Goal: Task Accomplishment & Management: Manage account settings

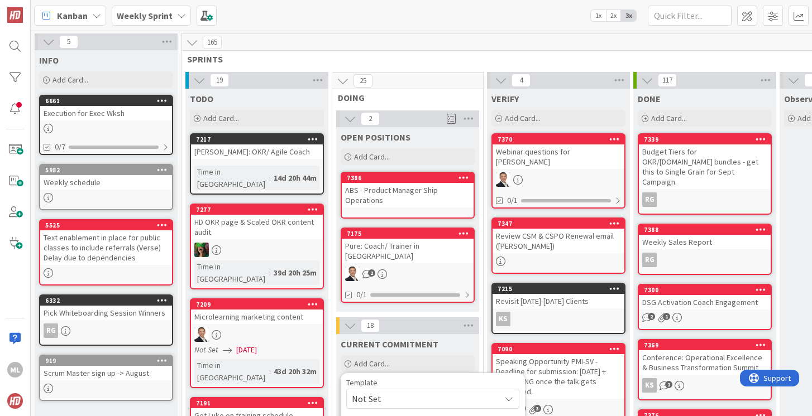
scroll to position [163, 0]
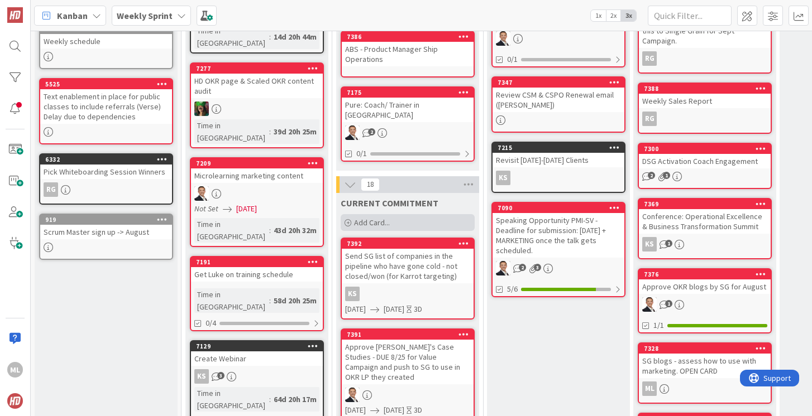
scroll to position [142, 0]
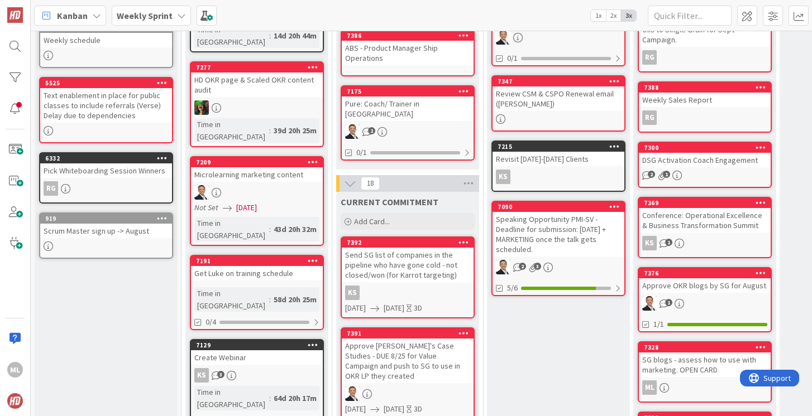
click at [425, 261] on div "Send SG list of companies in the pipeline who have gone cold - not closed/won (…" at bounding box center [408, 265] width 132 height 35
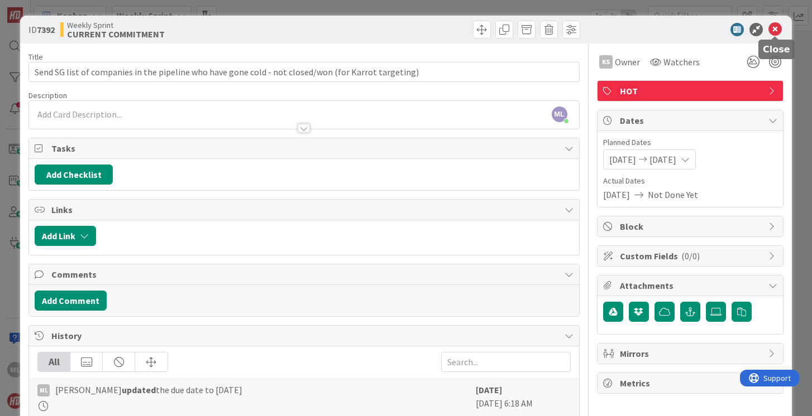
click at [775, 29] on icon at bounding box center [774, 29] width 13 height 13
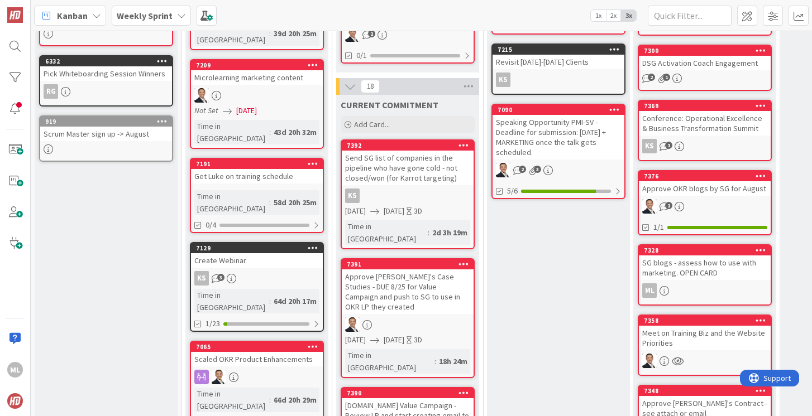
click at [424, 270] on div "Approve [PERSON_NAME]'s Case Studies - DUE 8/25 for Value Campaign and push to …" at bounding box center [408, 292] width 132 height 45
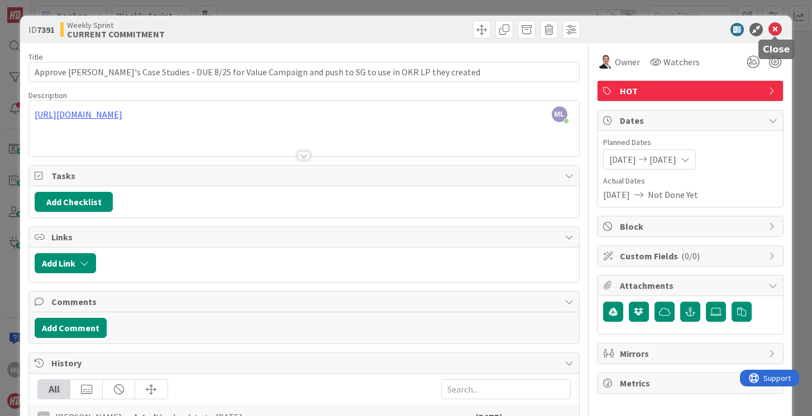
click at [778, 28] on icon at bounding box center [774, 29] width 13 height 13
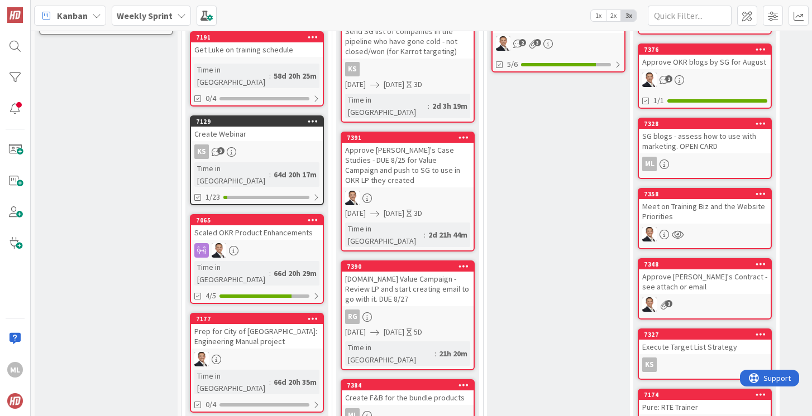
scroll to position [375, 0]
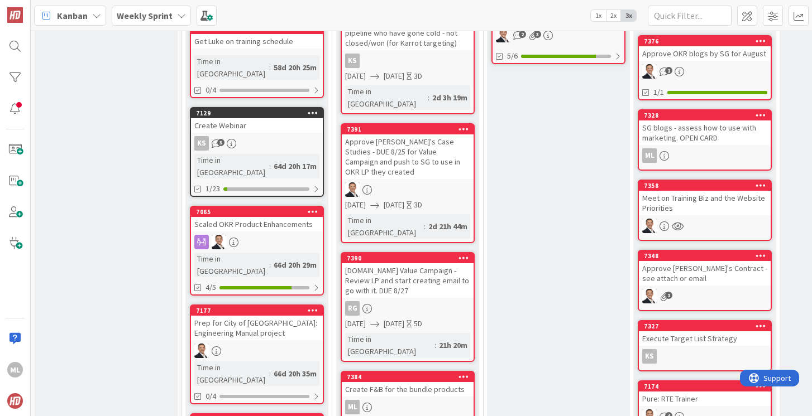
click at [418, 264] on div "[DOMAIN_NAME] Value Campaign - Review LP and start creating email to go with it…" at bounding box center [408, 281] width 132 height 35
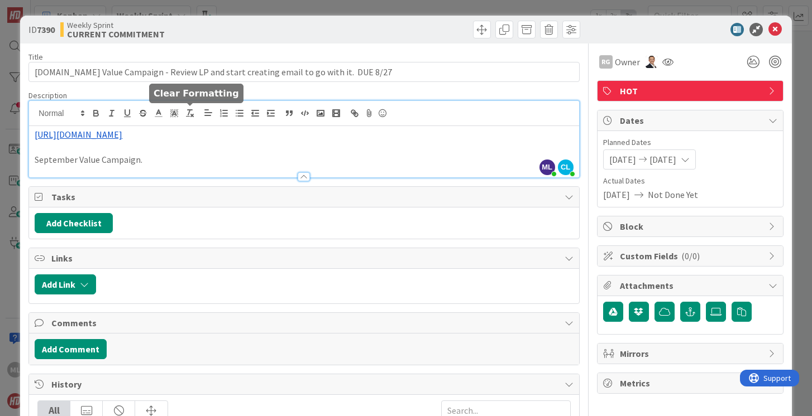
click at [186, 115] on div "ML [PERSON_NAME] just joined [PERSON_NAME] [PERSON_NAME] just joined [URL][DOMA…" at bounding box center [303, 139] width 549 height 76
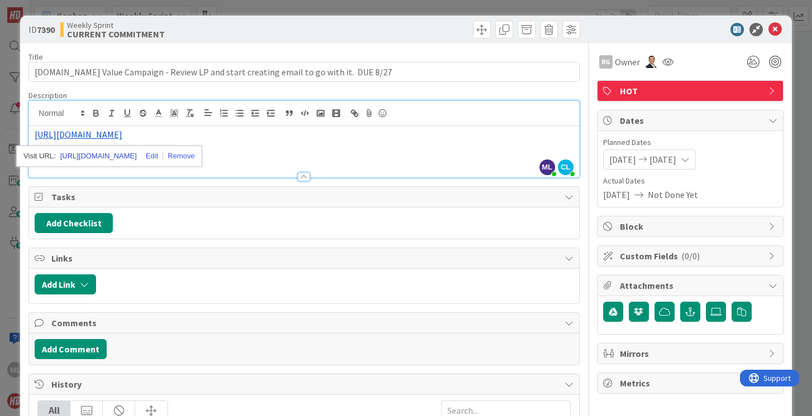
click at [127, 157] on link "[URL][DOMAIN_NAME]" at bounding box center [98, 156] width 76 height 15
click at [773, 32] on icon at bounding box center [774, 29] width 13 height 13
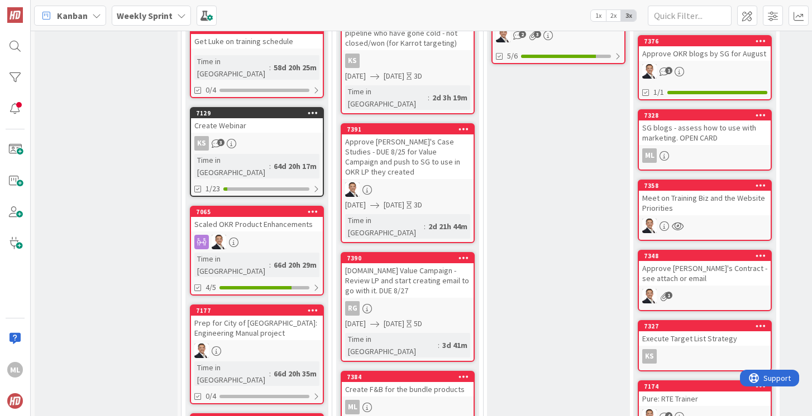
click at [416, 400] on div "ML" at bounding box center [408, 407] width 132 height 15
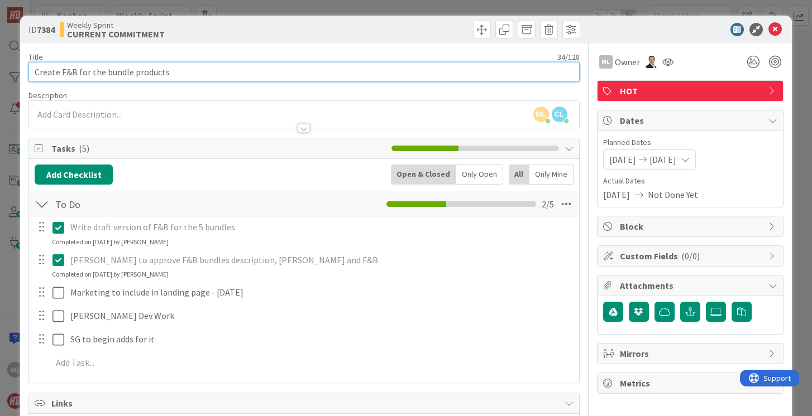
click at [66, 71] on input "Create F&B for the bundle products" at bounding box center [303, 72] width 550 height 20
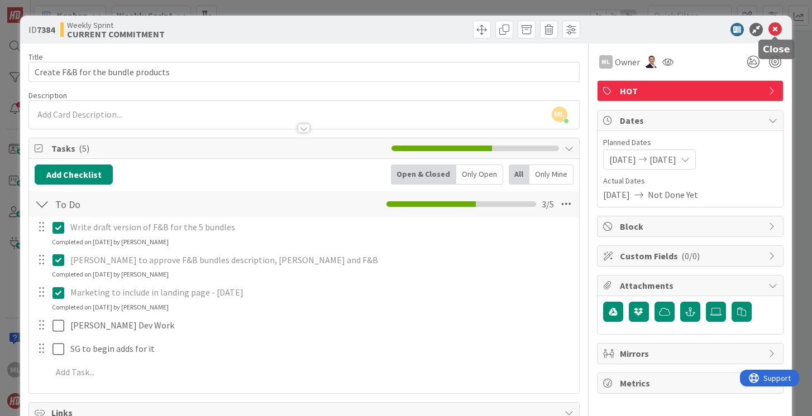
click at [775, 31] on icon at bounding box center [774, 29] width 13 height 13
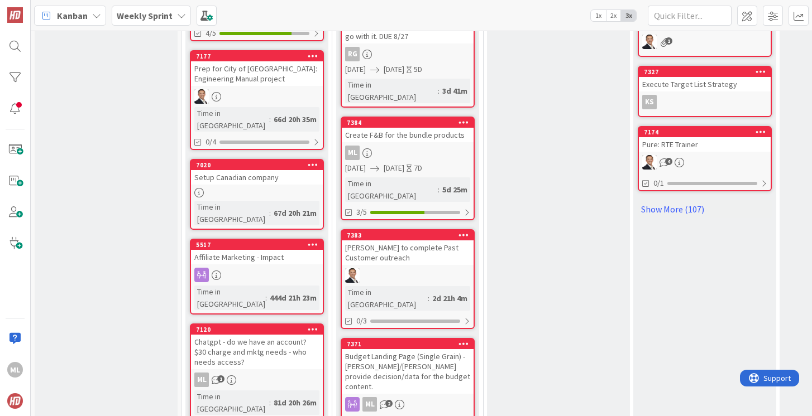
scroll to position [630, 0]
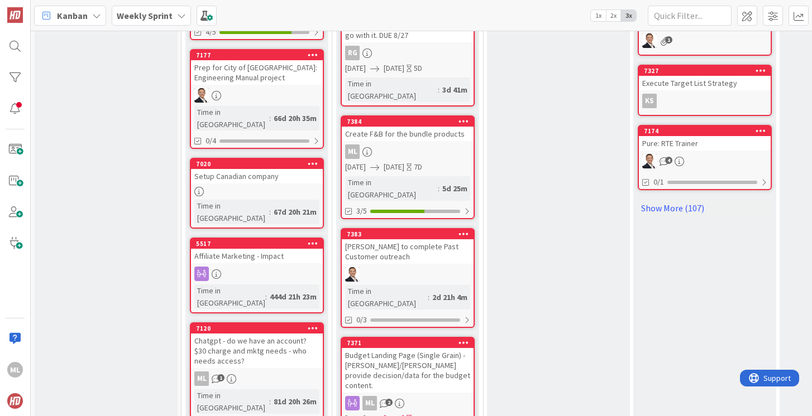
click at [405, 348] on div "Budget Landing Page (Single Grain) - [PERSON_NAME]/[PERSON_NAME] provide decisi…" at bounding box center [408, 370] width 132 height 45
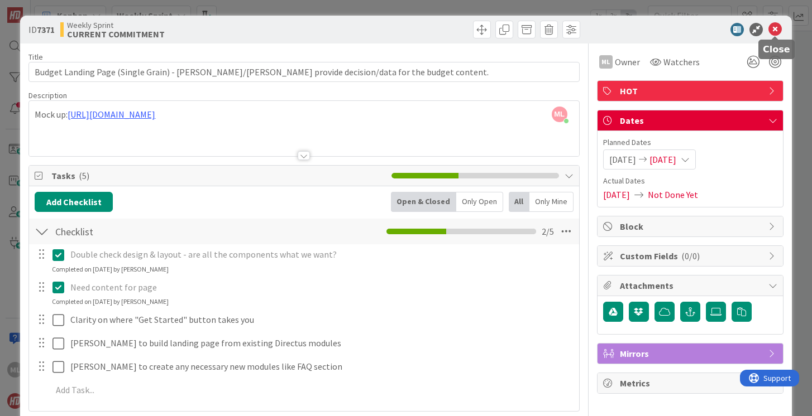
click at [772, 29] on icon at bounding box center [774, 29] width 13 height 13
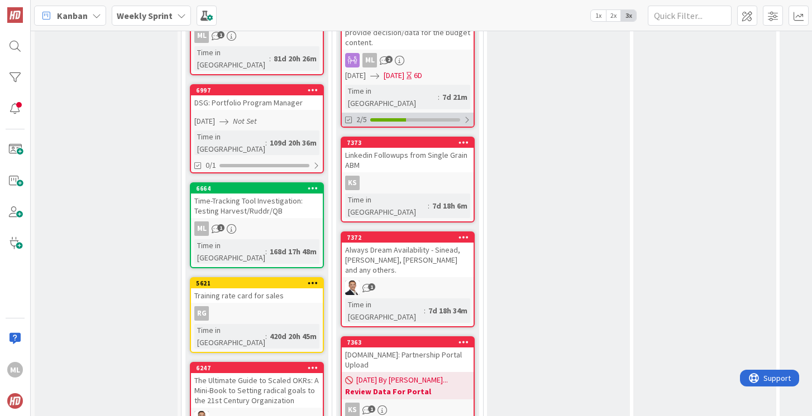
scroll to position [984, 0]
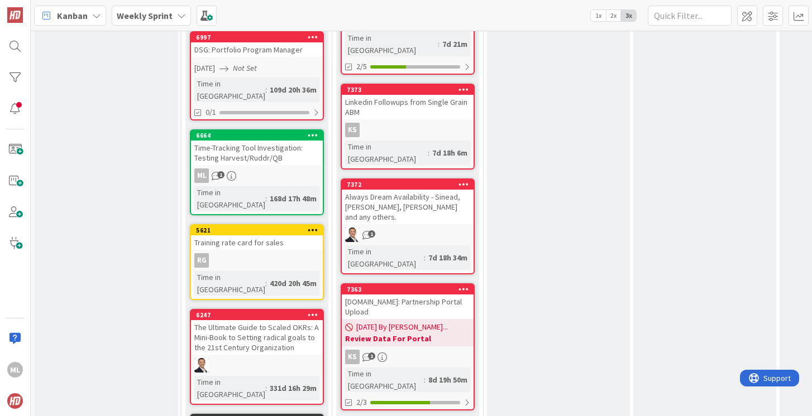
scroll to position [1024, 0]
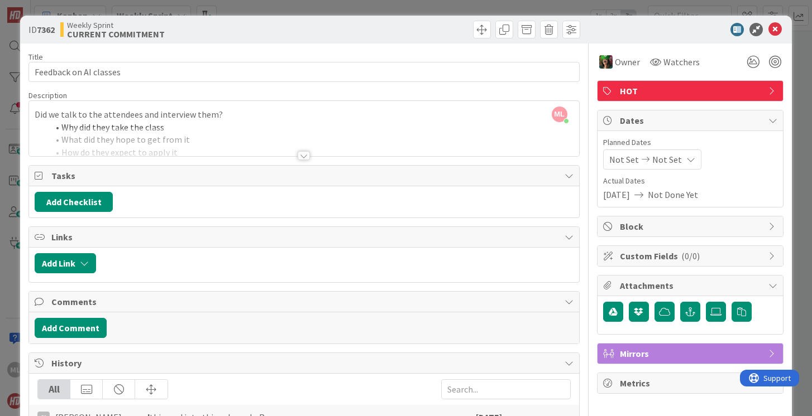
click at [306, 155] on div at bounding box center [304, 155] width 12 height 9
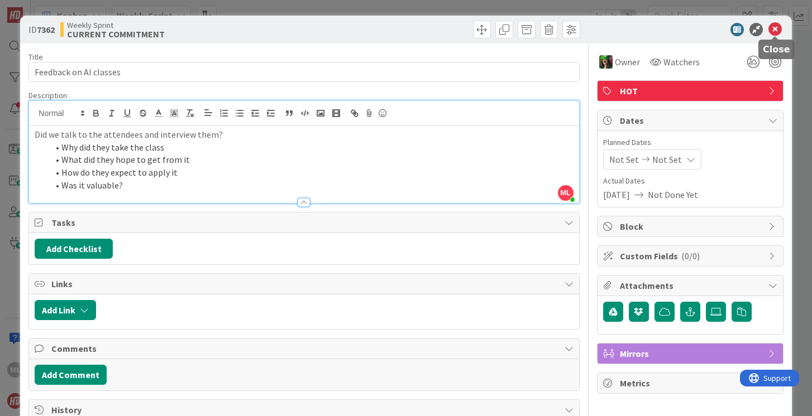
click at [772, 27] on icon at bounding box center [774, 29] width 13 height 13
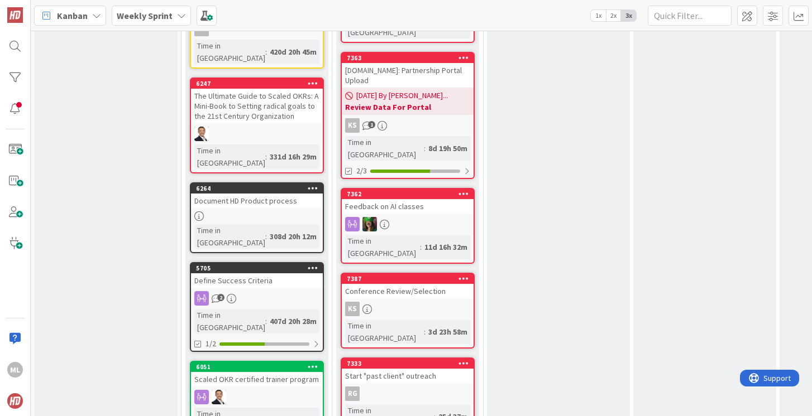
scroll to position [1258, 0]
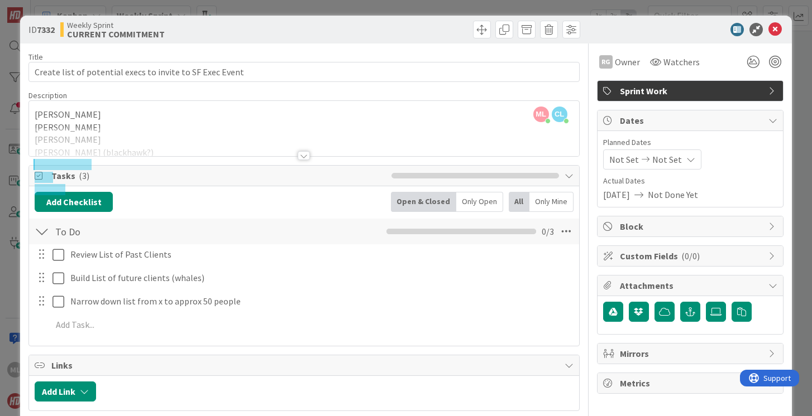
click at [302, 157] on div at bounding box center [304, 155] width 12 height 9
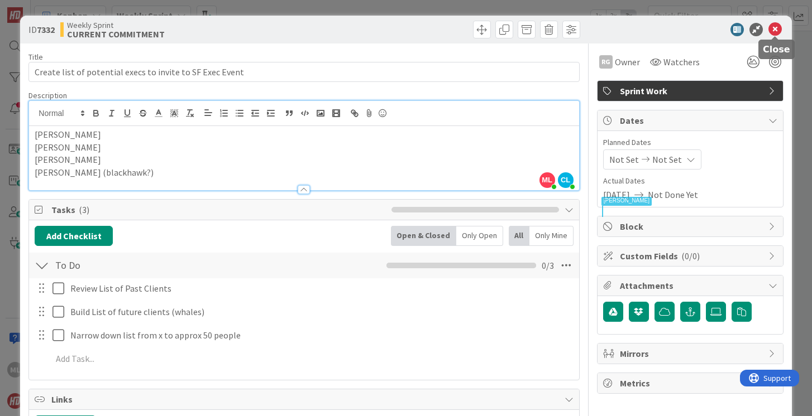
click at [775, 27] on icon at bounding box center [774, 29] width 13 height 13
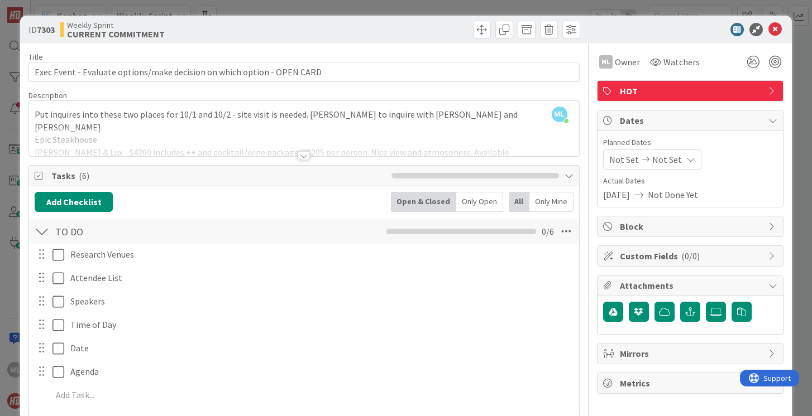
click at [302, 155] on div at bounding box center [304, 155] width 12 height 9
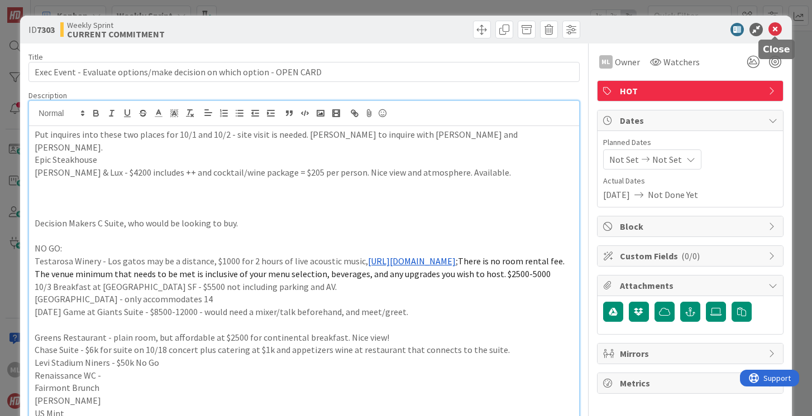
click at [777, 28] on icon at bounding box center [774, 29] width 13 height 13
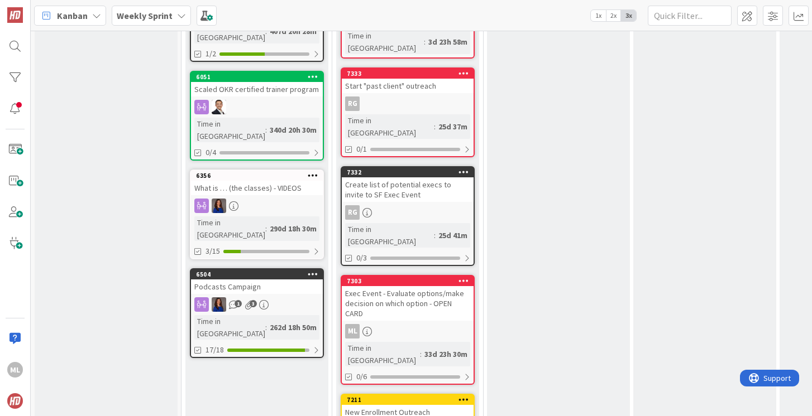
scroll to position [1560, 0]
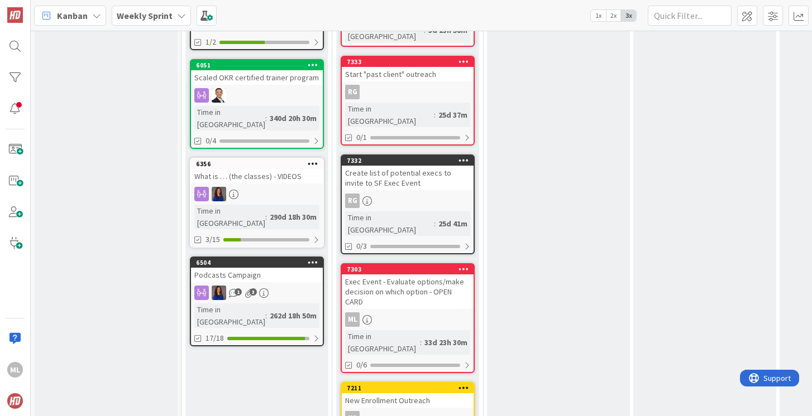
click at [135, 17] on b "Weekly Sprint" at bounding box center [145, 15] width 56 height 11
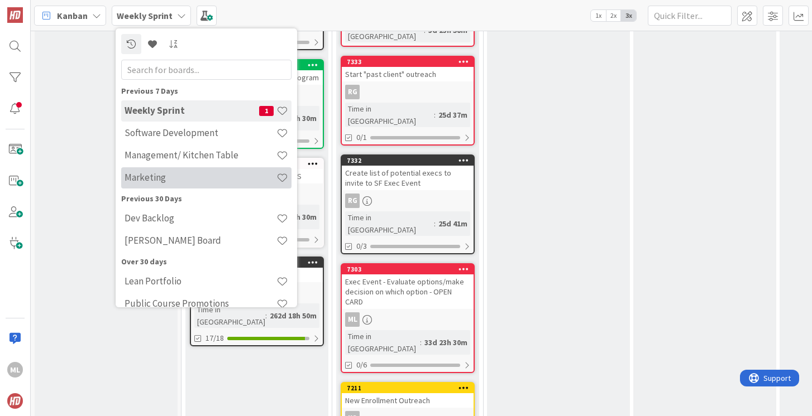
click at [147, 181] on h4 "Marketing" at bounding box center [200, 177] width 152 height 11
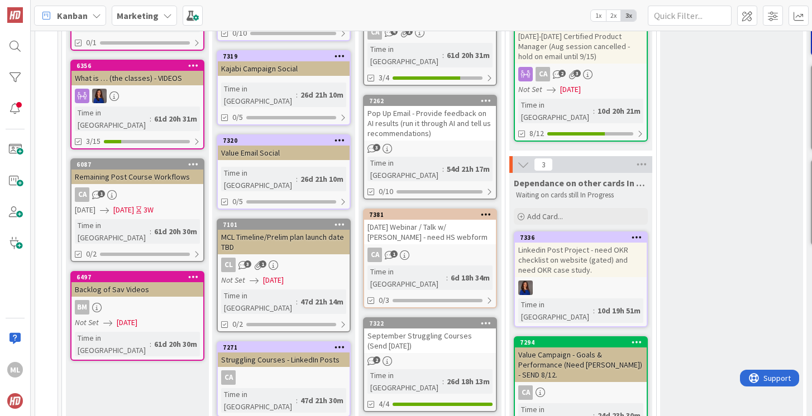
scroll to position [170, 0]
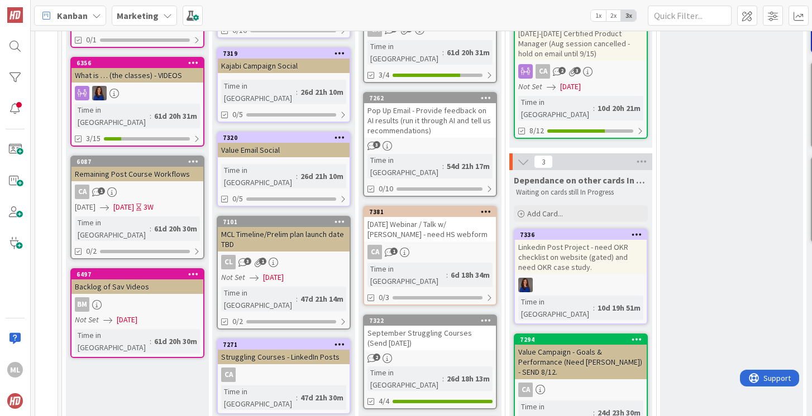
click at [425, 217] on div "[DATE] Webinar / Talk w/ [PERSON_NAME] - need HS webform" at bounding box center [430, 229] width 132 height 25
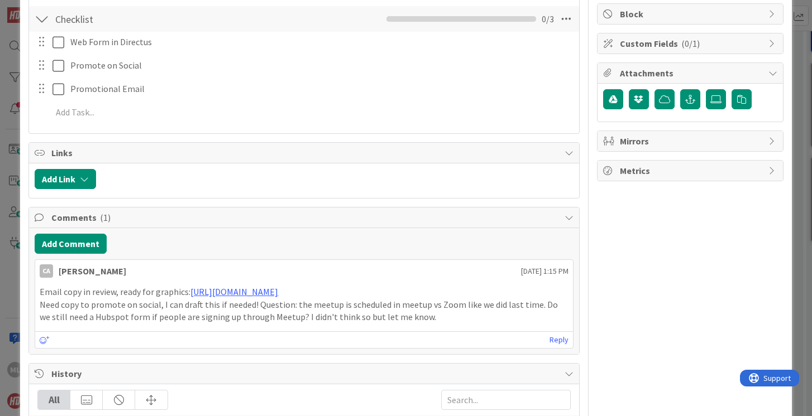
scroll to position [213, 0]
click at [537, 317] on p "Need copy to promote on social, I can draft this if needed! Question: the meetu…" at bounding box center [304, 310] width 528 height 25
click at [435, 328] on div "Email copy in review, ready for graphics: [URL][DOMAIN_NAME] Need copy to promo…" at bounding box center [303, 304] width 537 height 47
click at [427, 323] on p "Need copy to promote on social, I can draft this if needed! Question: the meetu…" at bounding box center [304, 310] width 528 height 25
click at [564, 347] on link "Reply" at bounding box center [558, 340] width 19 height 14
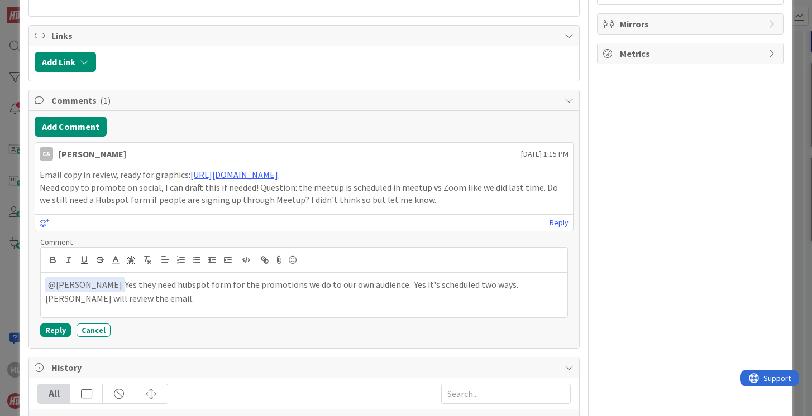
scroll to position [353, 0]
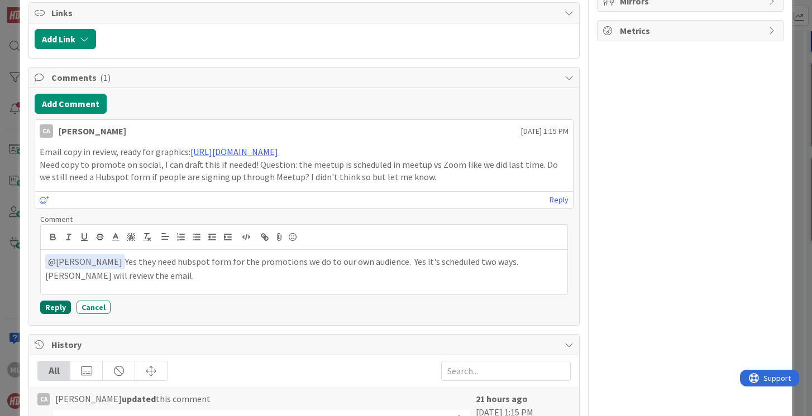
click at [54, 314] on button "Reply" at bounding box center [55, 307] width 31 height 13
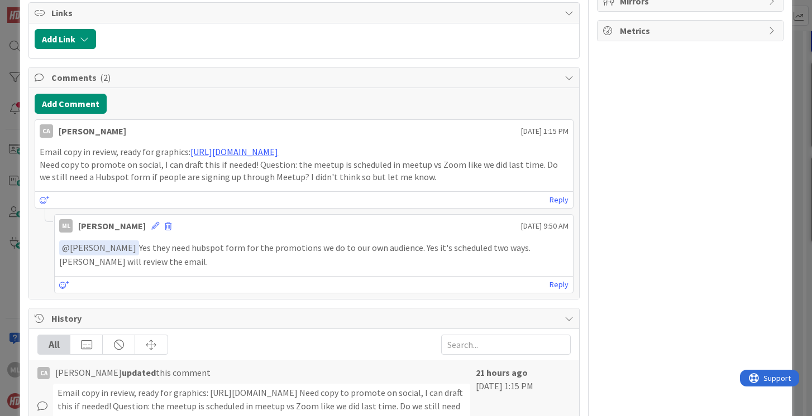
scroll to position [0, 0]
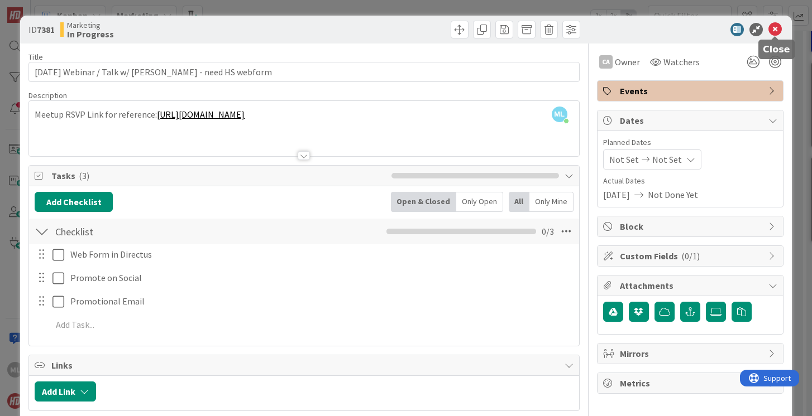
click at [775, 27] on icon at bounding box center [774, 29] width 13 height 13
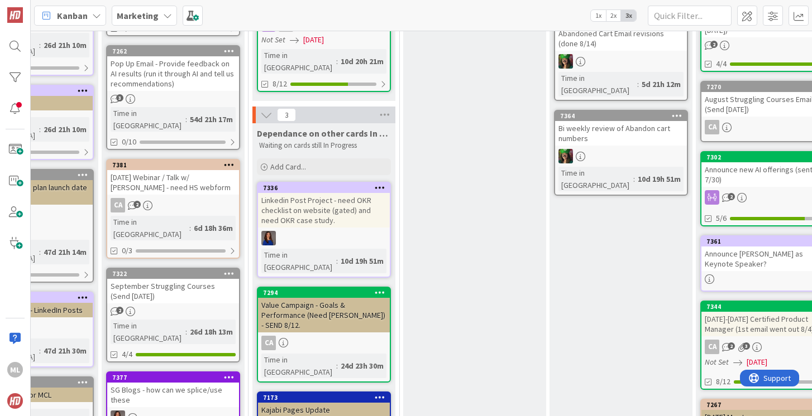
scroll to position [232, 257]
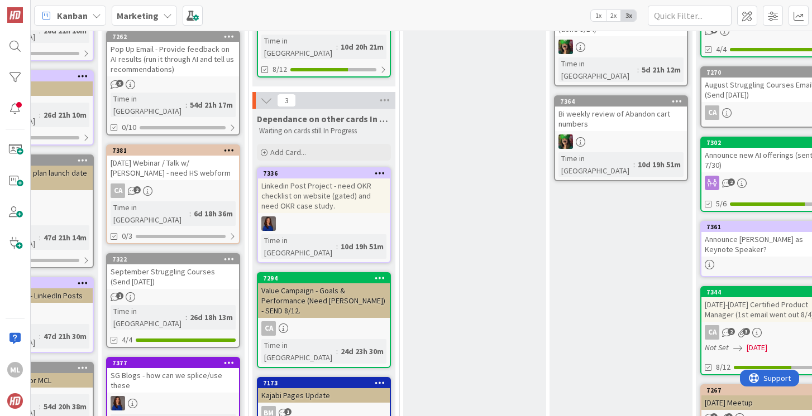
click at [155, 253] on link "7322 September Struggling Courses (Send [DATE]) 2 Time in Column : 26d 18h 13m …" at bounding box center [173, 300] width 134 height 95
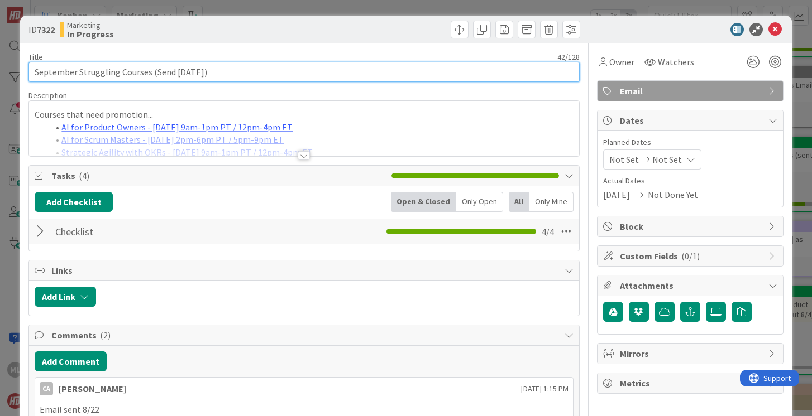
click at [241, 69] on input "September Struggling Courses (Send [DATE])" at bounding box center [303, 72] width 550 height 20
type input "September Struggling Courses (Send [DATE]) - RETARGET THOSE WHO CLICKED!"
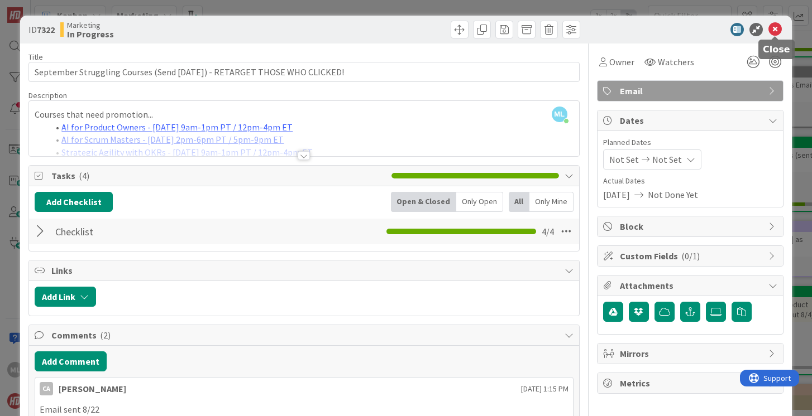
click at [777, 29] on icon at bounding box center [774, 29] width 13 height 13
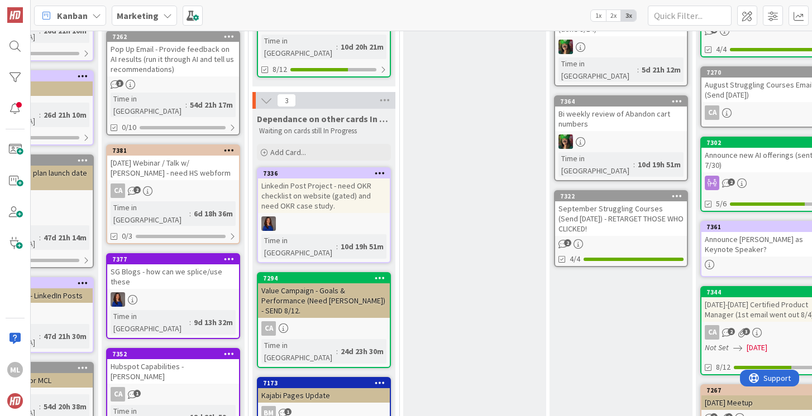
click at [150, 15] on b "Marketing" at bounding box center [138, 15] width 42 height 11
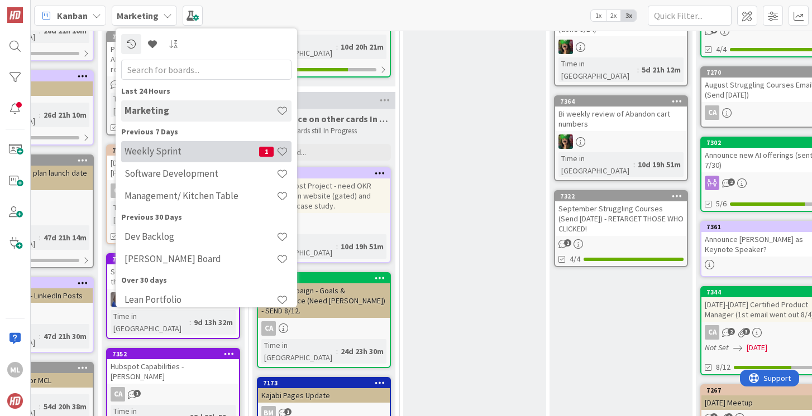
click at [146, 154] on h4 "Weekly Sprint" at bounding box center [191, 151] width 135 height 11
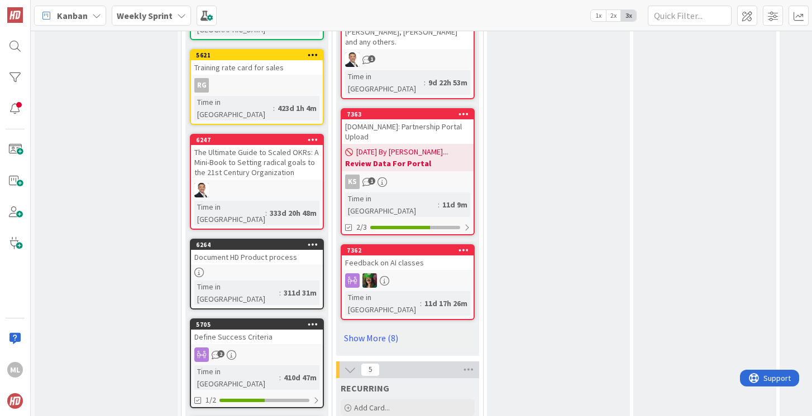
scroll to position [1204, 0]
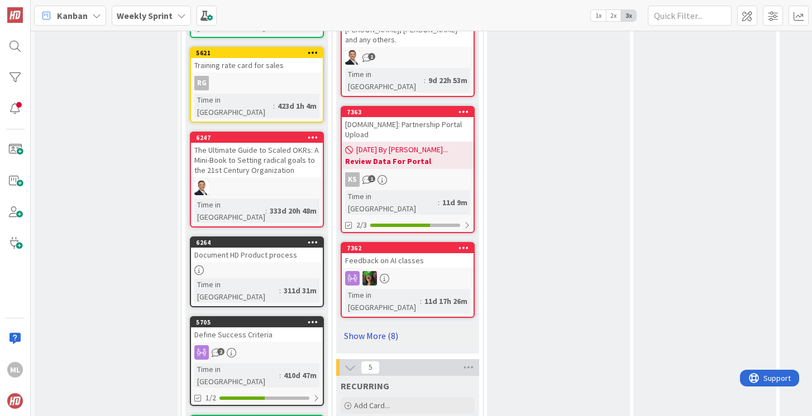
click at [374, 327] on link "Show More (8)" at bounding box center [408, 336] width 134 height 18
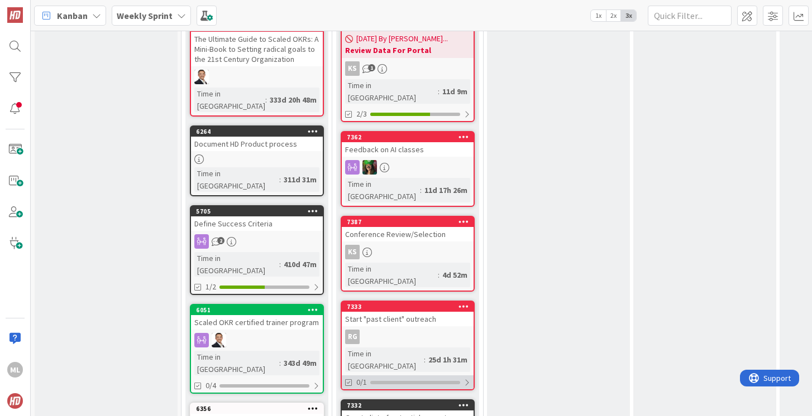
scroll to position [1388, 0]
